Goal: Task Accomplishment & Management: Manage account settings

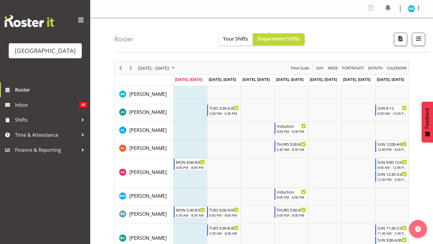
scroll to position [53, 0]
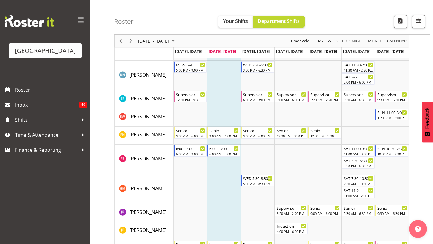
scroll to position [224, 0]
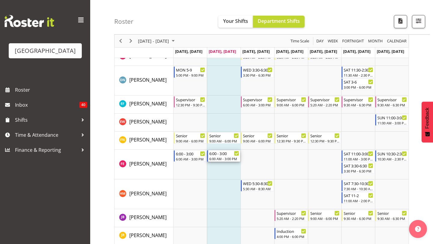
click at [236, 155] on icon "Timeline Week of September 2, 2025" at bounding box center [236, 153] width 3 height 3
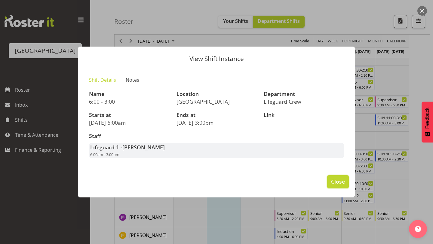
click at [331, 179] on button "Close" at bounding box center [338, 181] width 22 height 13
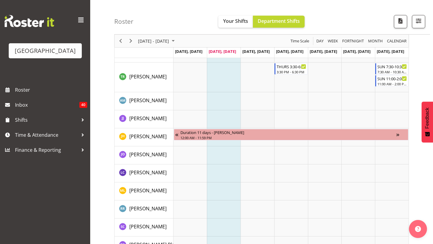
scroll to position [789, 0]
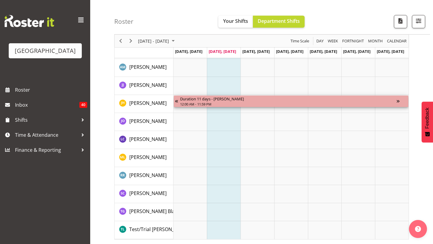
click at [400, 101] on div "Timeline Week of September 2, 2025" at bounding box center [402, 101] width 11 height 11
click at [398, 101] on div "Timeline Week of September 2, 2025" at bounding box center [402, 101] width 11 height 11
click at [349, 69] on td "Timeline Week of September 2, 2025" at bounding box center [359, 68] width 34 height 18
click at [233, 100] on div "Duration 11 days - [PERSON_NAME]" at bounding box center [288, 99] width 217 height 6
drag, startPoint x: 214, startPoint y: 103, endPoint x: 214, endPoint y: 130, distance: 26.5
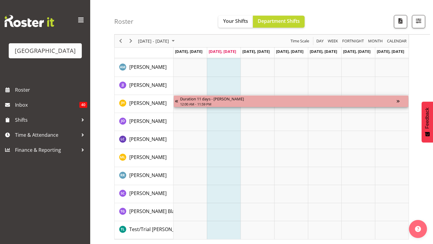
click at [242, 104] on div "12:00 AM - 11:59 PM" at bounding box center [288, 104] width 217 height 5
click at [242, 116] on td "Timeline Week of September 2, 2025" at bounding box center [258, 122] width 34 height 18
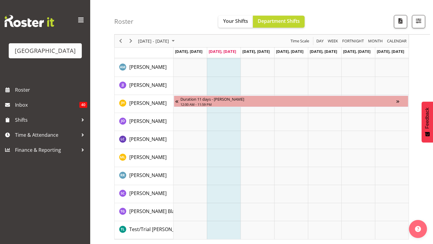
click at [240, 107] on td "Timeline Week of September 2, 2025" at bounding box center [224, 104] width 34 height 18
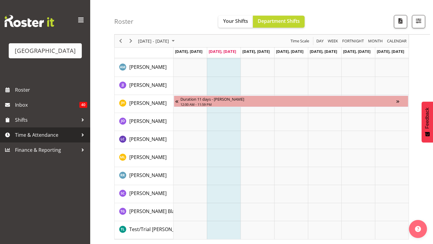
click at [37, 130] on link "Time & Attendance" at bounding box center [45, 135] width 90 height 15
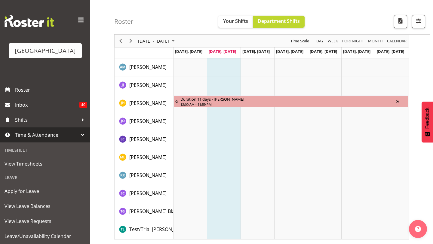
scroll to position [16, 0]
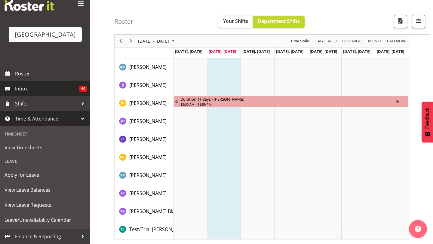
click at [53, 91] on span "Inbox" at bounding box center [47, 88] width 64 height 9
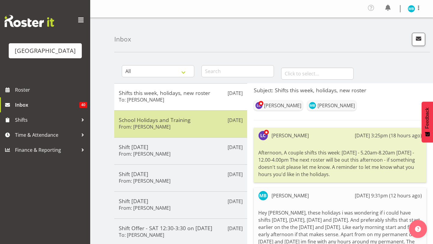
click at [159, 133] on div "Aug 31st School Holidays and Training From: Laurie Cook" at bounding box center [180, 123] width 133 height 27
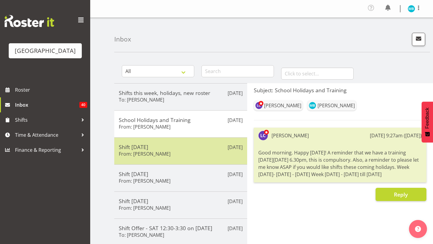
click at [164, 147] on h5 "Shift today" at bounding box center [181, 147] width 124 height 7
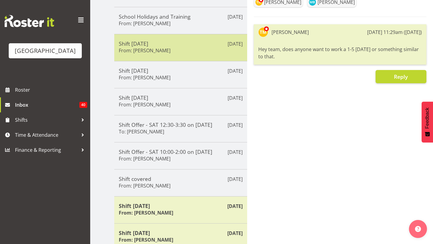
scroll to position [129, 0]
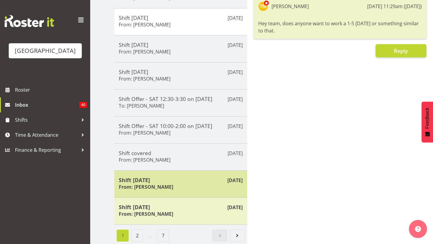
click at [165, 177] on h5 "Shift Tomorrow" at bounding box center [181, 180] width 124 height 7
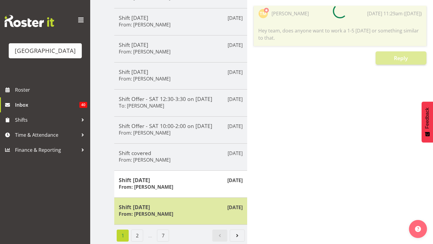
click at [162, 209] on h5 "Shift today" at bounding box center [181, 207] width 124 height 7
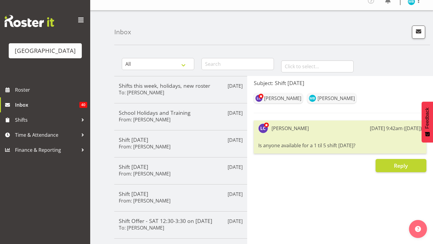
scroll to position [0, 0]
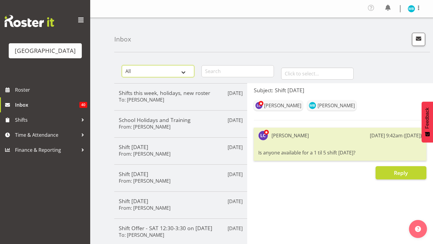
click at [172, 74] on select "All General Shift Offers Shift Swap Offers Leave Requests" at bounding box center [158, 71] width 73 height 12
